Goal: Task Accomplishment & Management: Manage account settings

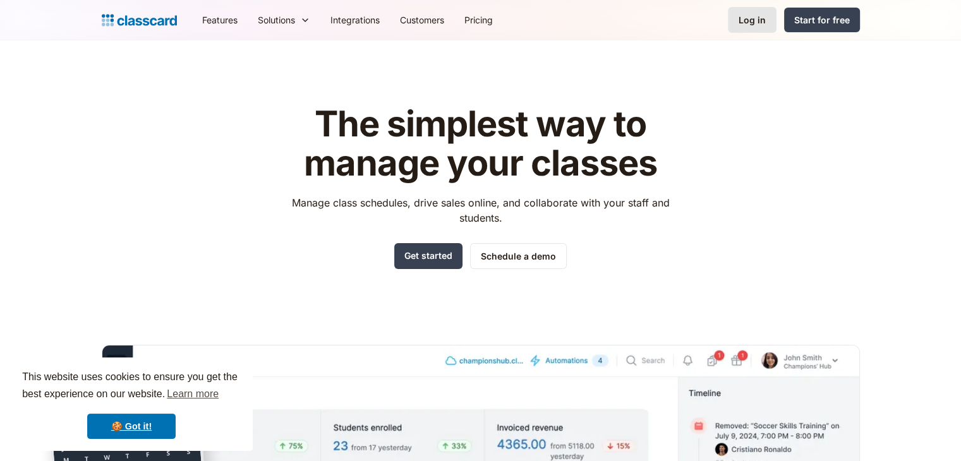
click at [744, 18] on div "Log in" at bounding box center [752, 19] width 27 height 13
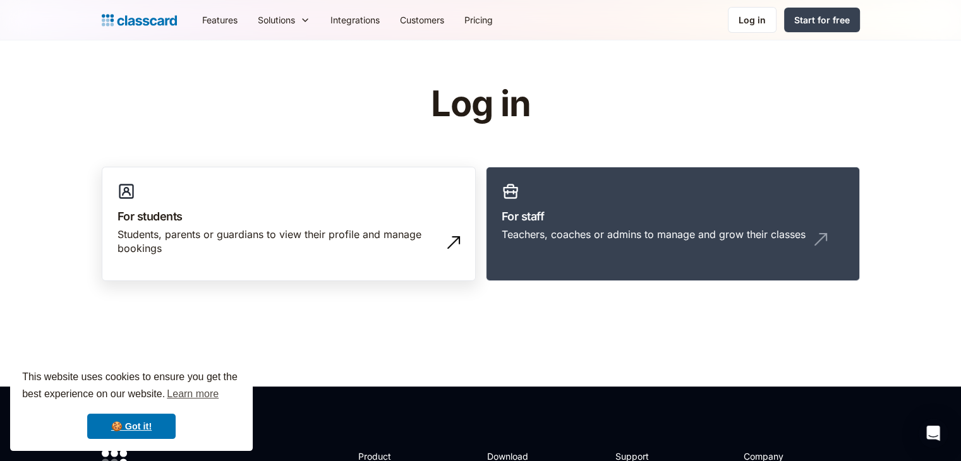
click at [175, 215] on h3 "For students" at bounding box center [289, 216] width 343 height 17
